Goal: Find specific page/section: Find specific page/section

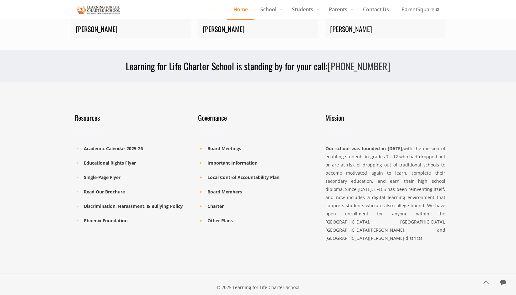
scroll to position [872, 0]
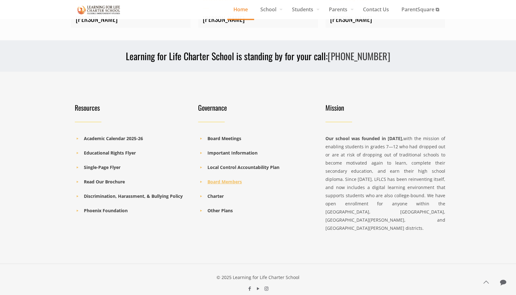
click at [227, 180] on b "Board Members" at bounding box center [225, 181] width 34 height 6
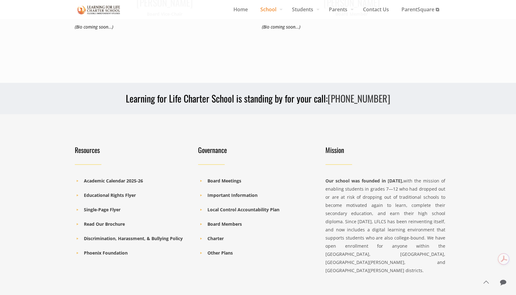
scroll to position [498, 0]
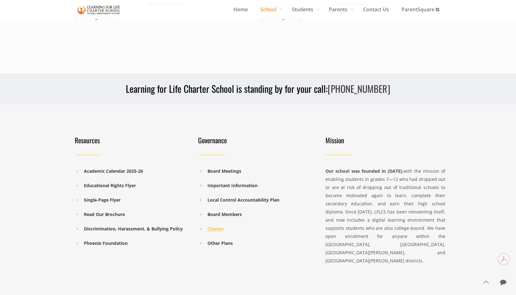
click at [216, 225] on b "Charter" at bounding box center [216, 228] width 16 height 6
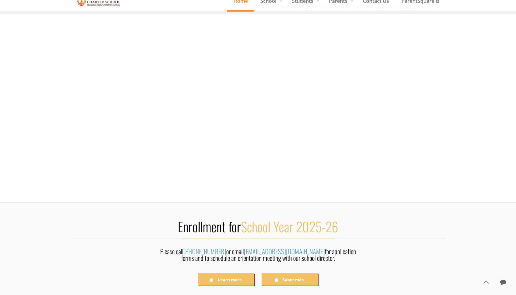
scroll to position [872, 0]
